Goal: Transaction & Acquisition: Purchase product/service

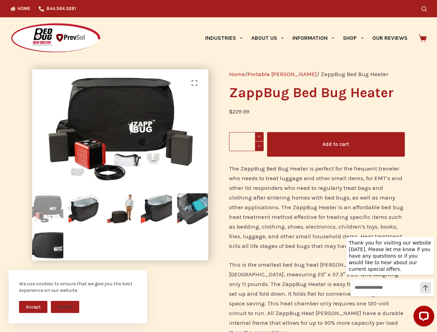
click at [219, 166] on div "Home / Portable [PERSON_NAME] / ZappBug Bed Bug Heater ZappBug Bed Bug Heater $…" at bounding box center [317, 293] width 197 height 469
click at [33, 307] on button "Accept" at bounding box center [33, 307] width 28 height 12
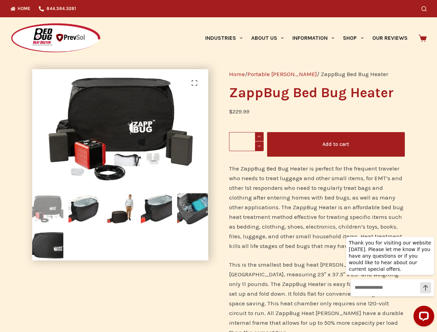
click at [427, 9] on icon "Search" at bounding box center [423, 8] width 5 height 5
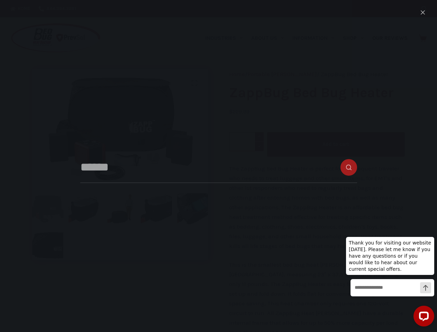
click at [226, 38] on link "Industries" at bounding box center [224, 38] width 46 height 42
click at [270, 38] on link "About Us" at bounding box center [267, 38] width 41 height 42
click at [316, 38] on link "Information" at bounding box center [313, 38] width 51 height 42
click at [356, 38] on link "Shop" at bounding box center [353, 38] width 29 height 42
click at [219, 196] on div "Home / Portable [PERSON_NAME] / ZappBug Bed Bug Heater ZappBug Bed Bug Heater $…" at bounding box center [317, 293] width 197 height 469
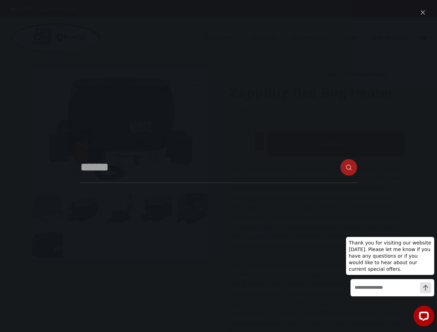
click at [119, 165] on img at bounding box center [209, 187] width 354 height 236
